Goal: Check status: Check status

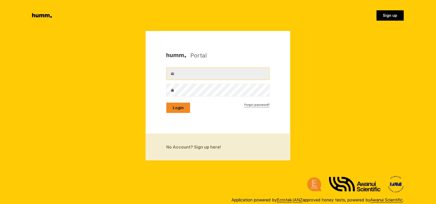
type input "[EMAIL_ADDRESS][DOMAIN_NAME]"
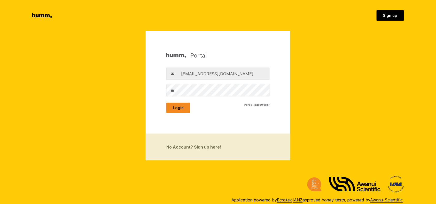
click at [181, 106] on button "Login" at bounding box center [178, 108] width 24 height 10
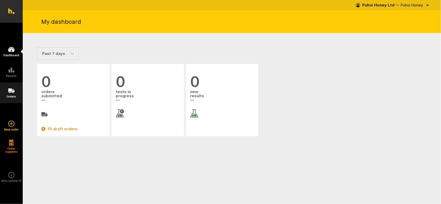
click at [12, 92] on icon at bounding box center [11, 91] width 6 height 5
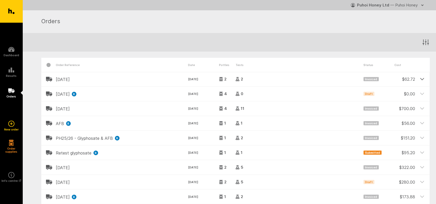
click at [420, 79] on div at bounding box center [423, 79] width 14 height 14
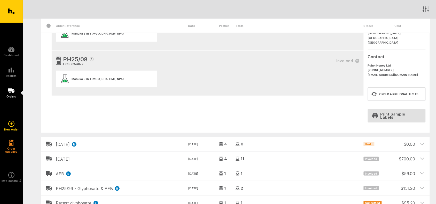
scroll to position [97, 0]
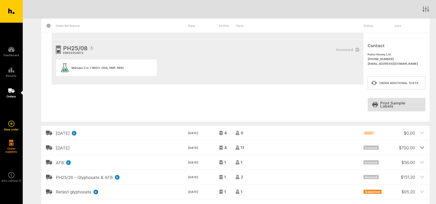
click at [423, 146] on icon at bounding box center [422, 148] width 5 height 5
click at [365, 143] on div "Invoiced" at bounding box center [379, 146] width 31 height 10
click at [420, 141] on div at bounding box center [423, 148] width 14 height 14
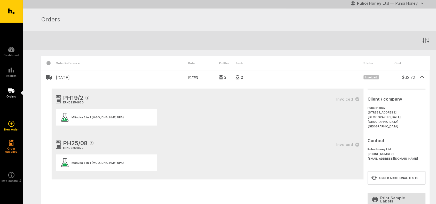
scroll to position [0, 0]
